Goal: Information Seeking & Learning: Learn about a topic

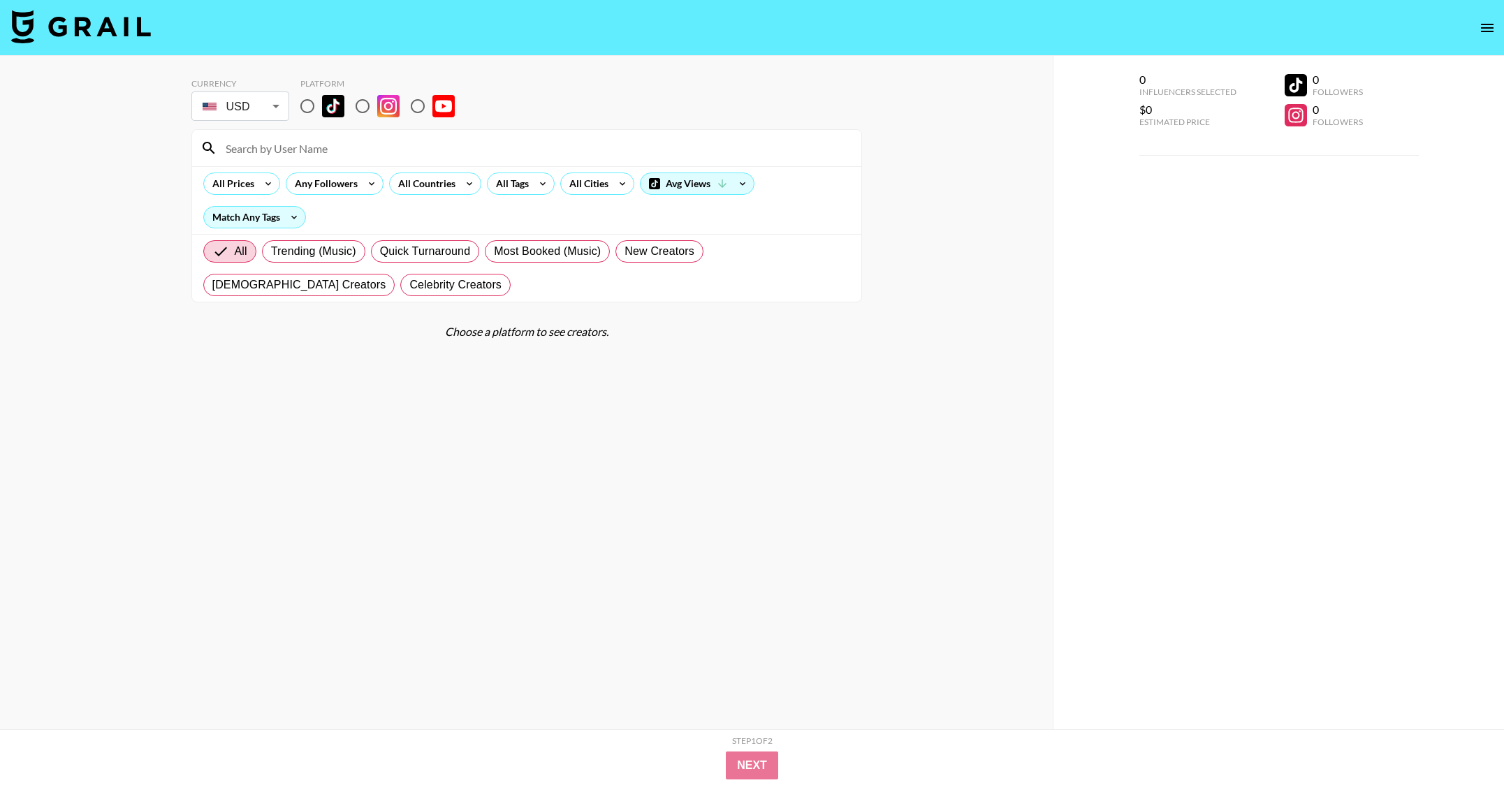
click at [340, 150] on input at bounding box center [535, 148] width 636 height 22
click at [289, 218] on icon at bounding box center [294, 217] width 22 height 21
click at [289, 218] on div at bounding box center [752, 392] width 1504 height 785
click at [333, 142] on input at bounding box center [535, 148] width 636 height 22
type input "covers"
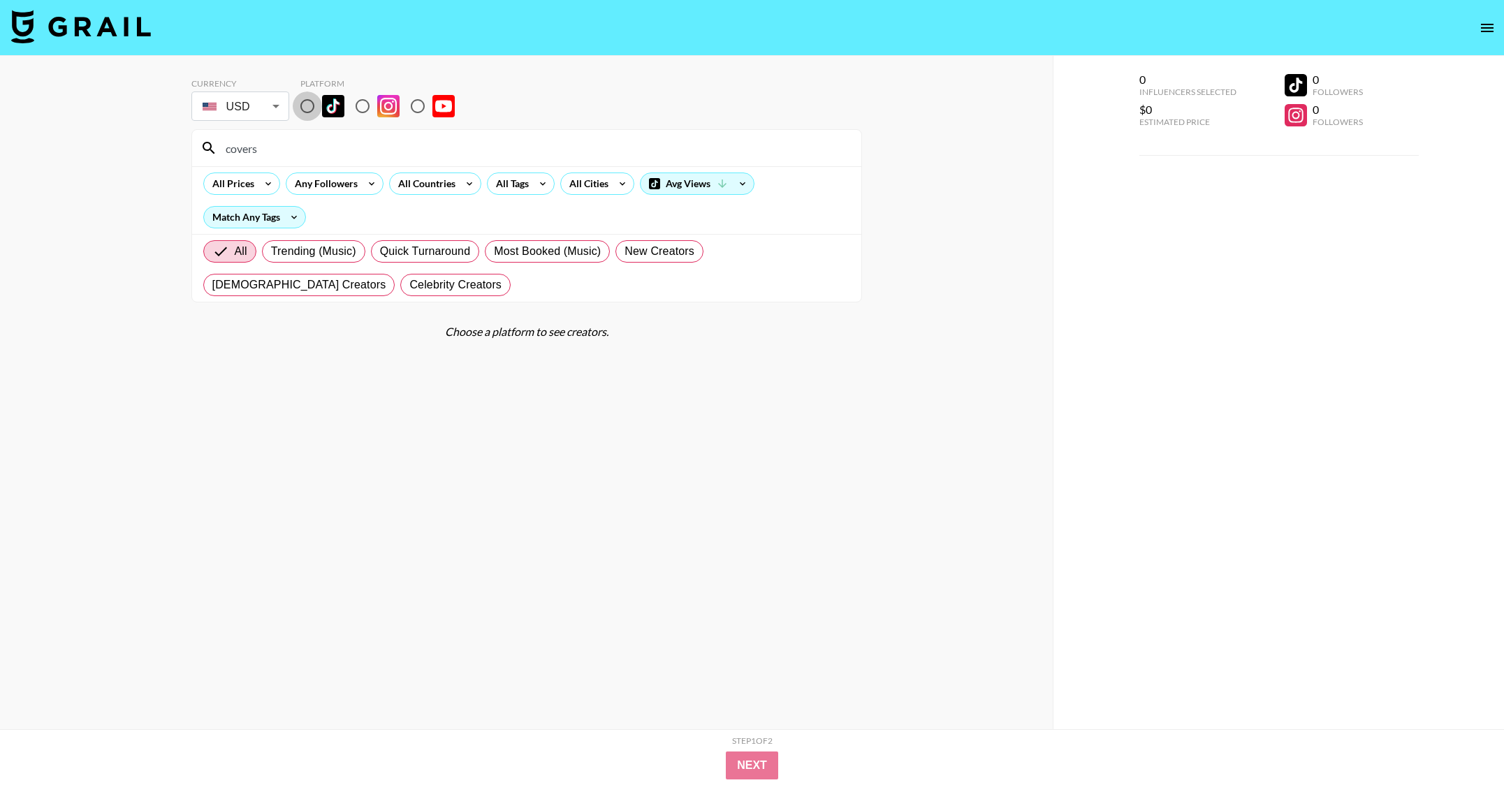
click at [299, 108] on input "radio" at bounding box center [307, 106] width 29 height 29
radio input "true"
click at [336, 159] on div "covers" at bounding box center [526, 148] width 669 height 36
click at [335, 154] on input "covers" at bounding box center [535, 148] width 636 height 22
click at [334, 148] on input "covers" at bounding box center [535, 148] width 636 height 22
